Goal: Task Accomplishment & Management: Manage account settings

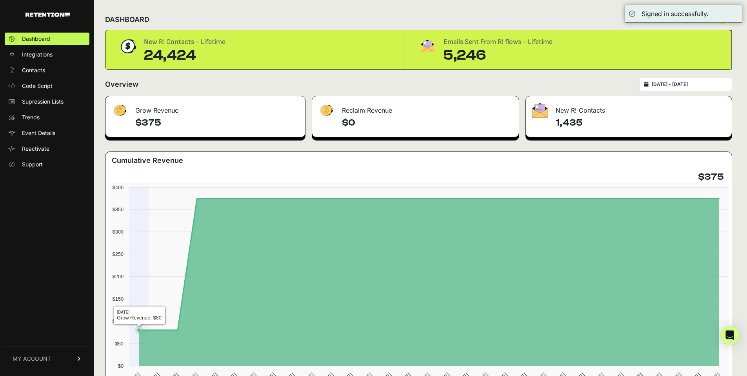
scroll to position [3, 0]
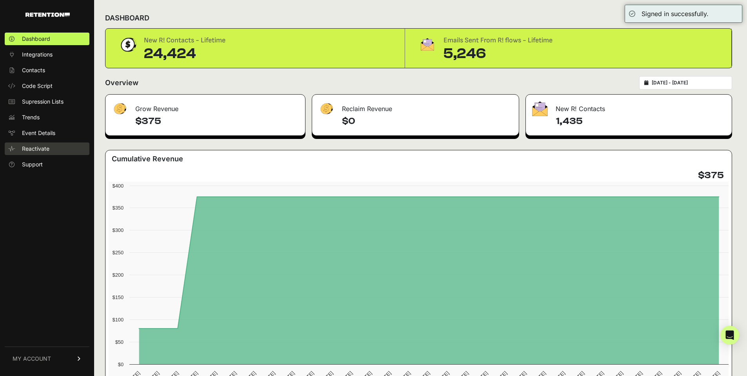
click at [44, 147] on span "Reactivate" at bounding box center [35, 149] width 27 height 8
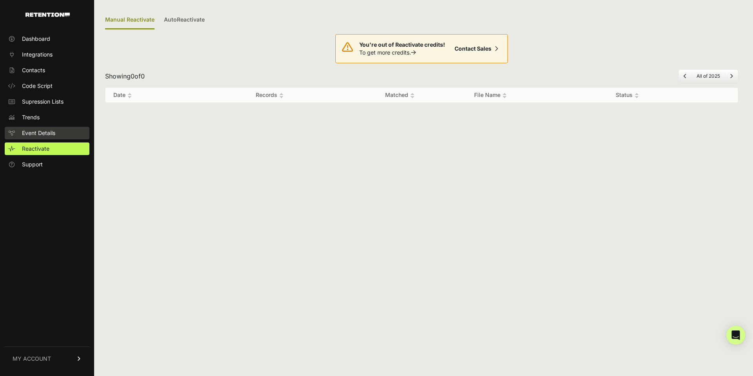
click at [46, 131] on span "Event Details" at bounding box center [38, 133] width 33 height 8
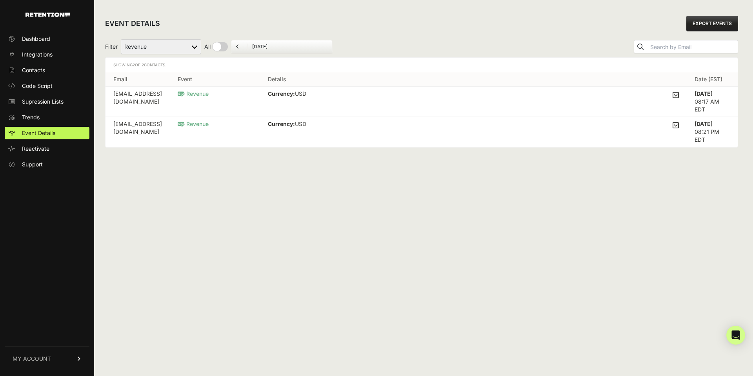
click at [27, 358] on span "MY ACCOUNT" at bounding box center [32, 359] width 38 height 8
click at [36, 286] on span "Account Details" at bounding box center [42, 286] width 40 height 8
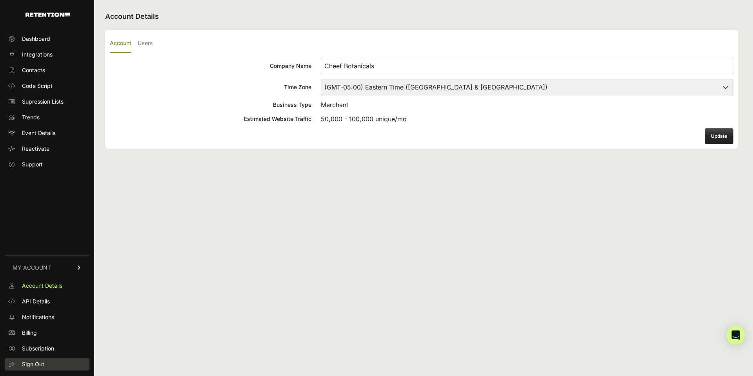
click at [36, 364] on span "Sign Out" at bounding box center [33, 364] width 22 height 8
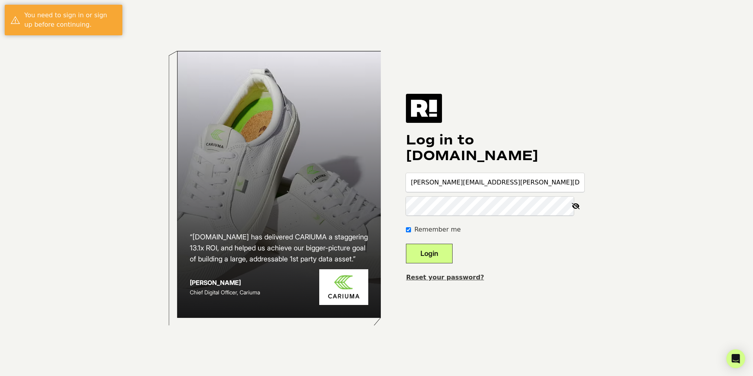
click at [472, 181] on input "[PERSON_NAME][EMAIL_ADDRESS][PERSON_NAME][DOMAIN_NAME]" at bounding box center [495, 182] width 179 height 19
click at [482, 181] on input "[PERSON_NAME][EMAIL_ADDRESS][PERSON_NAME][DOMAIN_NAME]" at bounding box center [495, 182] width 179 height 19
type input "[PERSON_NAME][EMAIL_ADDRESS][PERSON_NAME][DOMAIN_NAME]"
click at [485, 155] on h1 "Log in to [DOMAIN_NAME]" at bounding box center [495, 147] width 179 height 31
click at [441, 251] on button "Login" at bounding box center [429, 254] width 47 height 20
